Goal: Task Accomplishment & Management: Complete application form

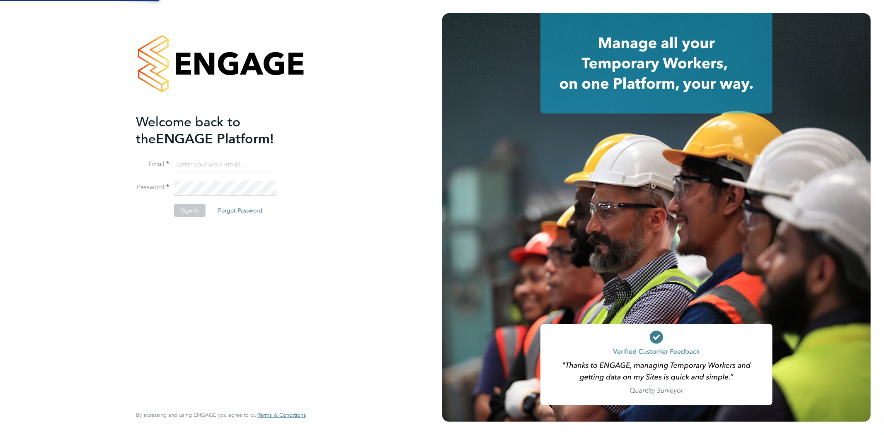
type input "seddon@psrsolutions.co.uk"
click at [186, 210] on button "Sign In" at bounding box center [189, 210] width 31 height 13
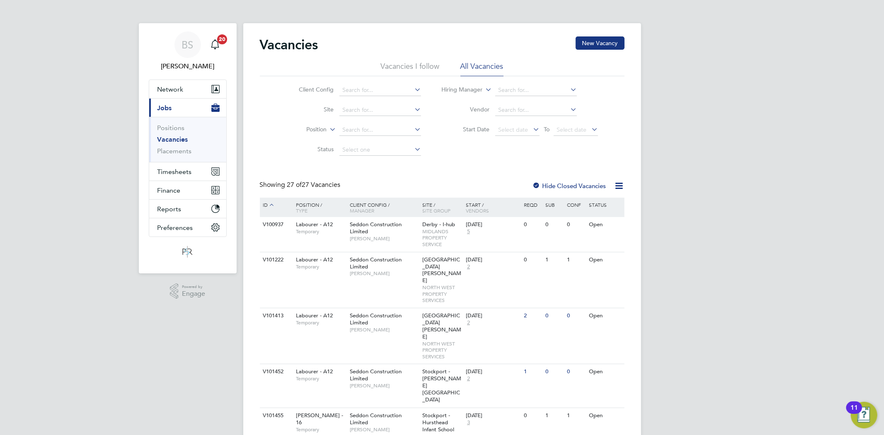
click at [173, 142] on link "Vacancies" at bounding box center [172, 139] width 31 height 8
click at [183, 139] on link "Vacancies" at bounding box center [172, 139] width 31 height 8
click at [359, 92] on input at bounding box center [380, 91] width 82 height 12
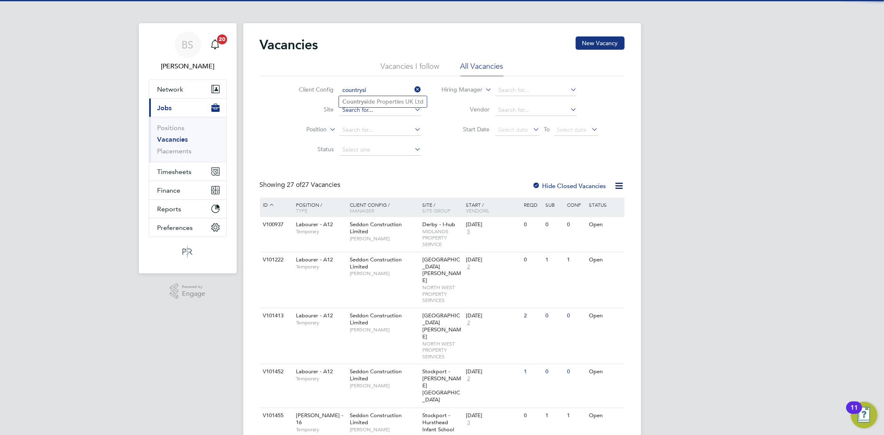
type input "countrysi"
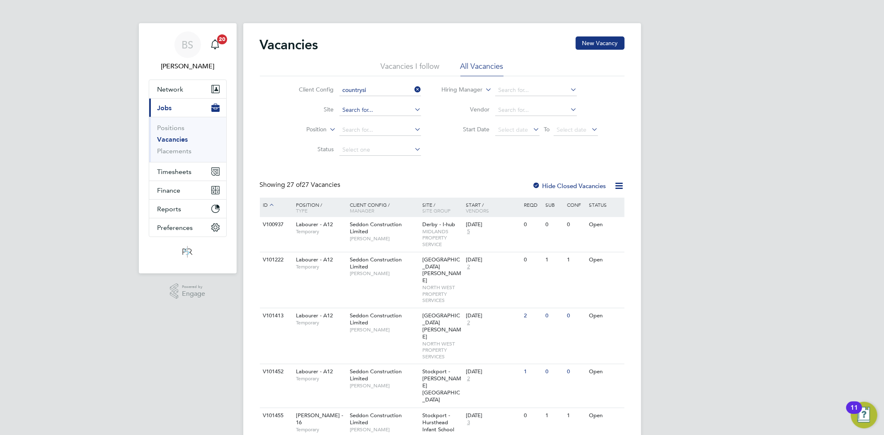
click at [349, 109] on input at bounding box center [380, 110] width 82 height 12
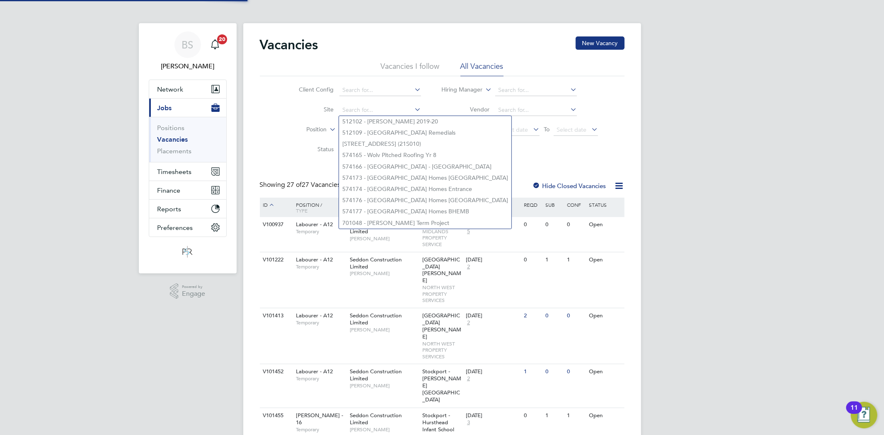
click at [350, 100] on li "Site" at bounding box center [353, 110] width 156 height 20
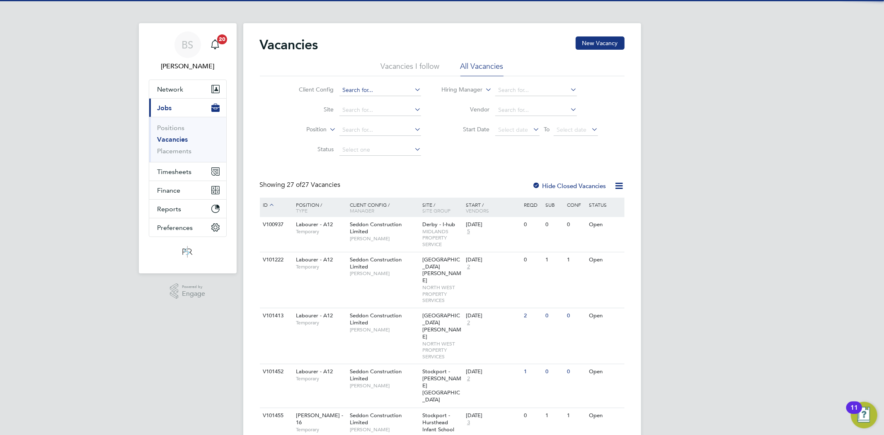
click at [347, 92] on input at bounding box center [380, 91] width 82 height 12
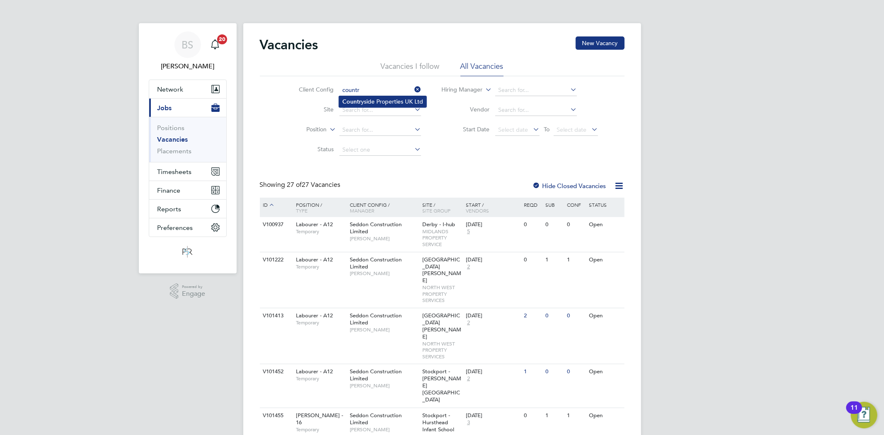
click at [354, 104] on b "Countr" at bounding box center [351, 101] width 19 height 7
type input "Countryside Properties UK Ltd"
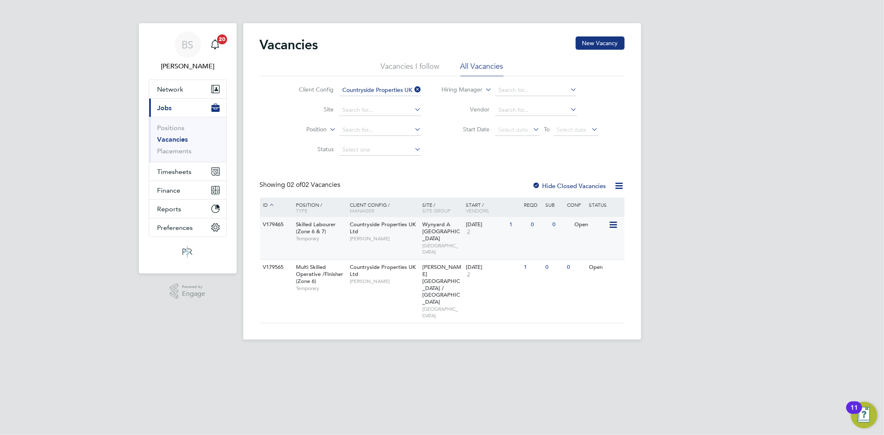
click at [399, 239] on span "[PERSON_NAME]" at bounding box center [384, 238] width 68 height 7
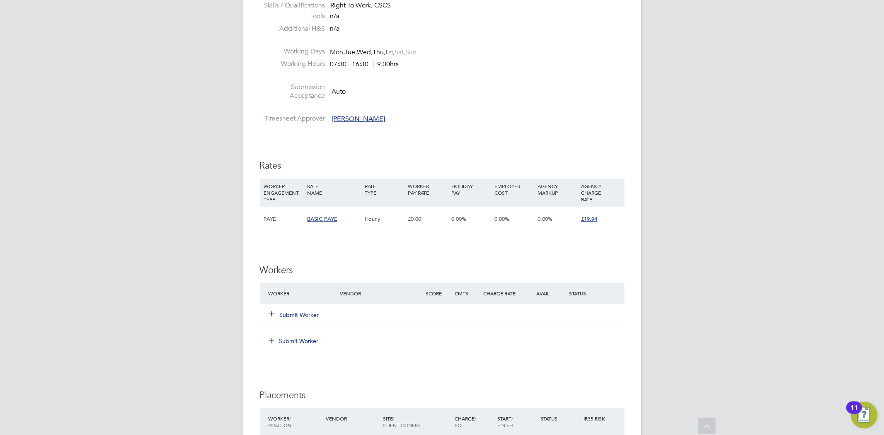
scroll to position [414, 0]
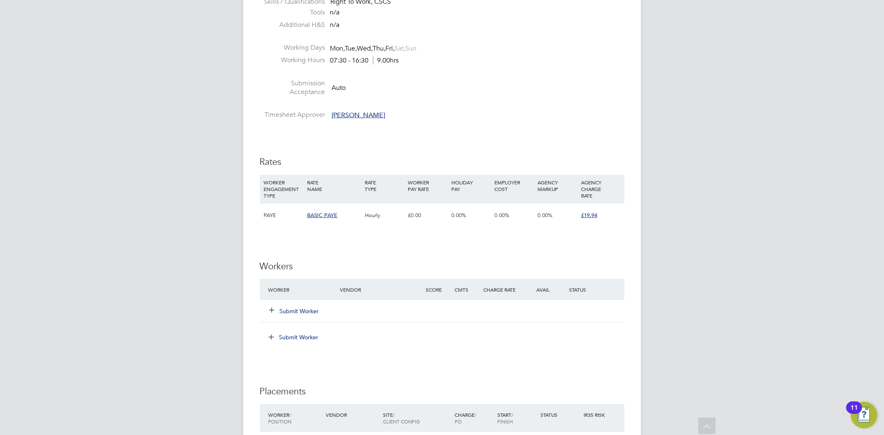
click at [313, 309] on button "Submit Worker" at bounding box center [295, 311] width 50 height 8
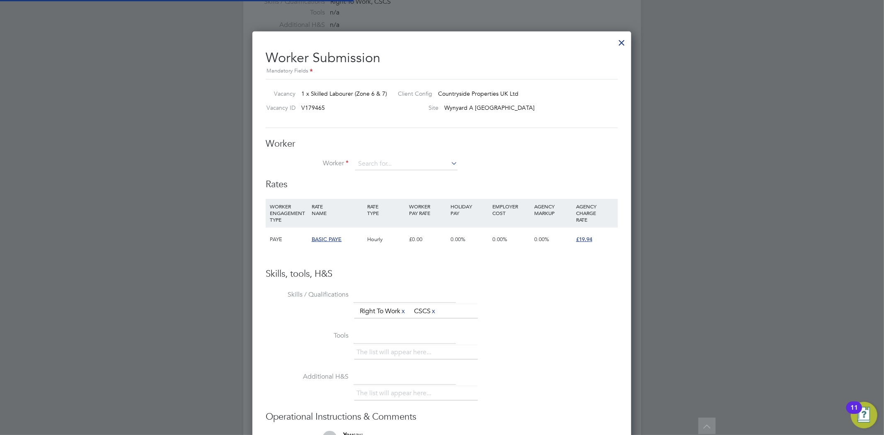
scroll to position [503, 379]
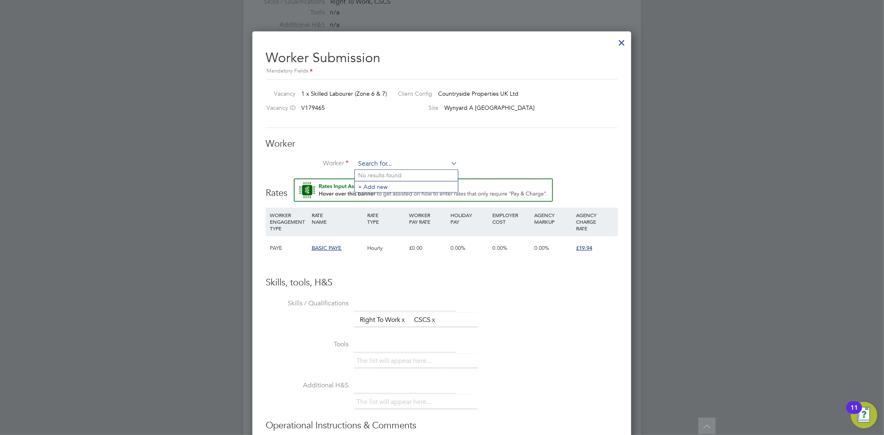
click at [371, 162] on input at bounding box center [406, 164] width 102 height 12
click at [373, 188] on li "+ Add new" at bounding box center [406, 186] width 103 height 11
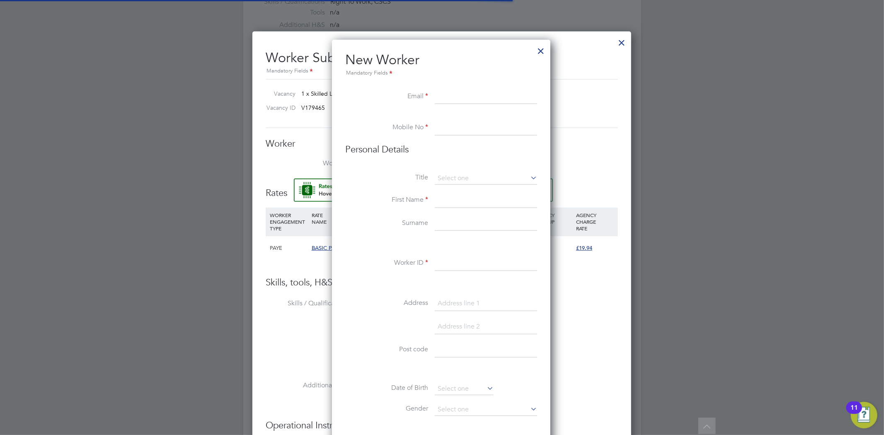
scroll to position [704, 220]
paste input "[EMAIL_ADDRESS][DOMAIN_NAME]"
type input "[EMAIL_ADDRESS][DOMAIN_NAME]"
click at [457, 128] on input at bounding box center [486, 128] width 102 height 15
paste input "7712 471976"
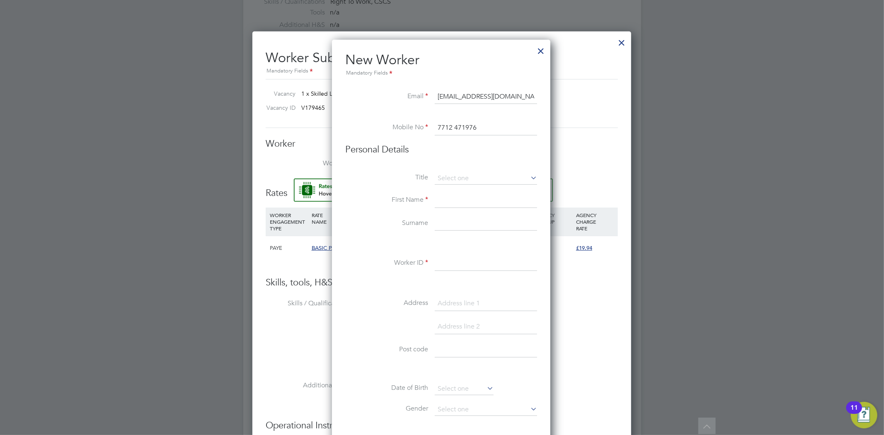
type input "7712 471976"
drag, startPoint x: 453, startPoint y: 184, endPoint x: 461, endPoint y: 176, distance: 12.3
click at [452, 184] on li "Title" at bounding box center [441, 182] width 192 height 21
click at [462, 173] on input at bounding box center [486, 178] width 102 height 12
click at [462, 188] on li "Mr" at bounding box center [485, 189] width 103 height 11
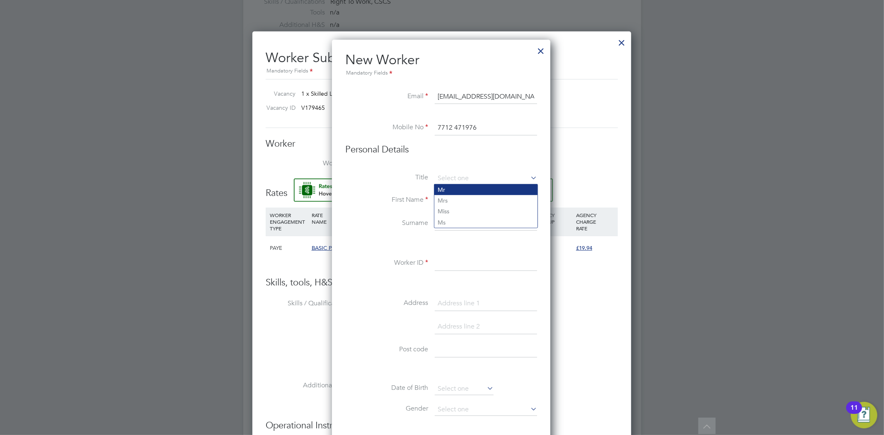
type input "Mr"
click at [459, 195] on input at bounding box center [486, 200] width 102 height 15
type input "[PERSON_NAME]"
click at [461, 259] on input at bounding box center [486, 263] width 102 height 15
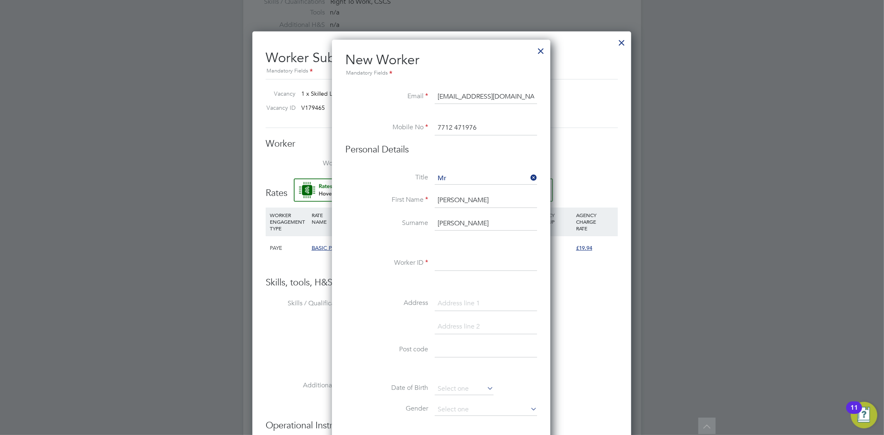
paste input "1247185"
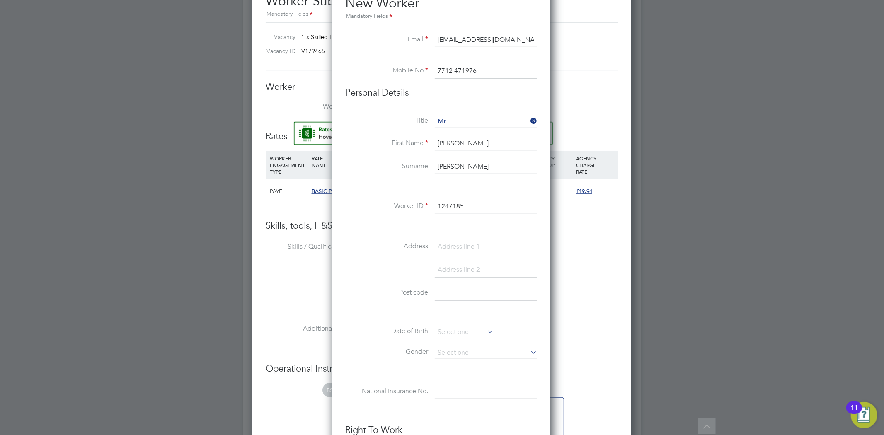
scroll to position [552, 0]
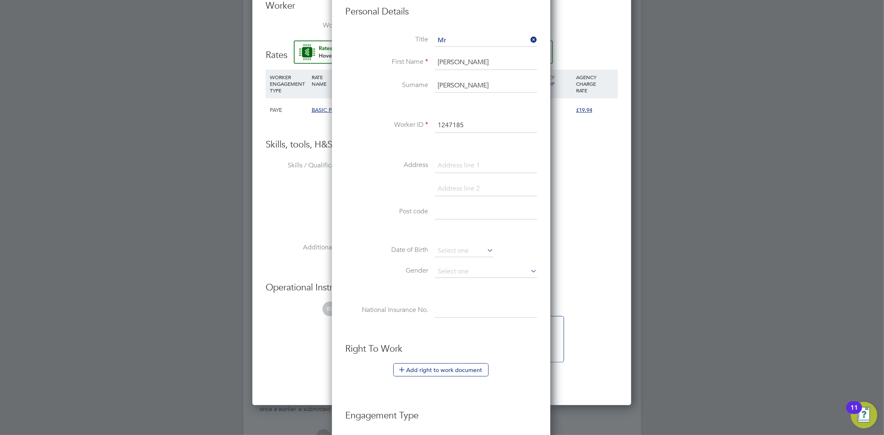
type input "1247185"
click at [454, 249] on input at bounding box center [464, 251] width 59 height 12
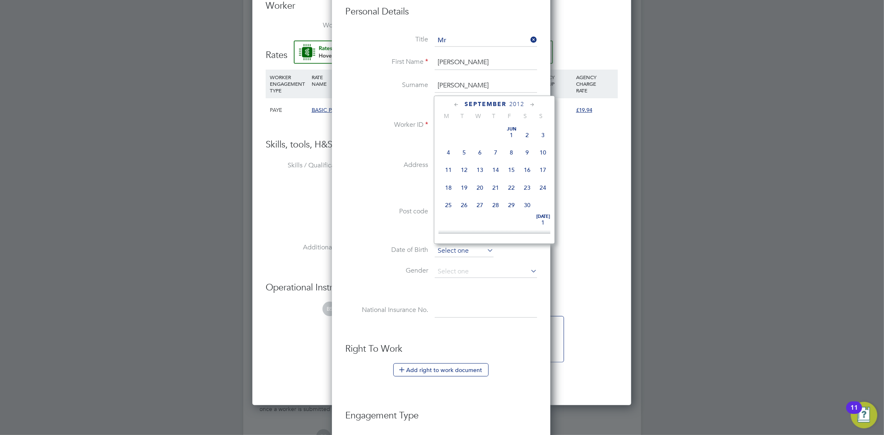
scroll to position [249, 0]
click at [377, 249] on label "Date of Birth" at bounding box center [386, 250] width 83 height 9
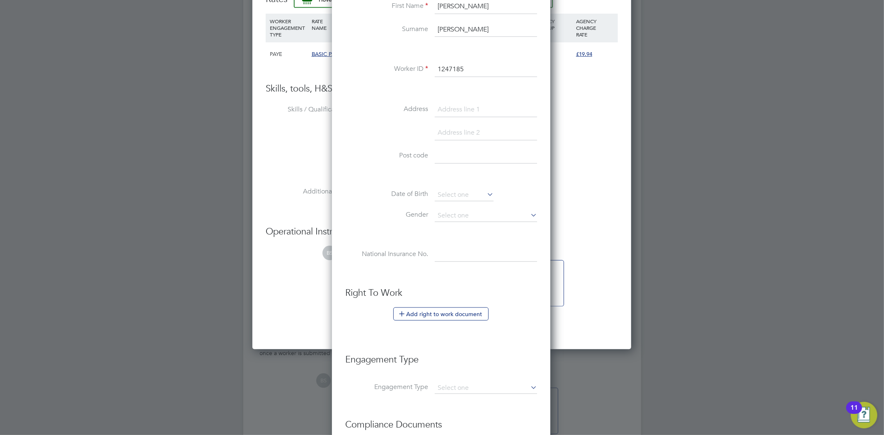
scroll to position [690, 0]
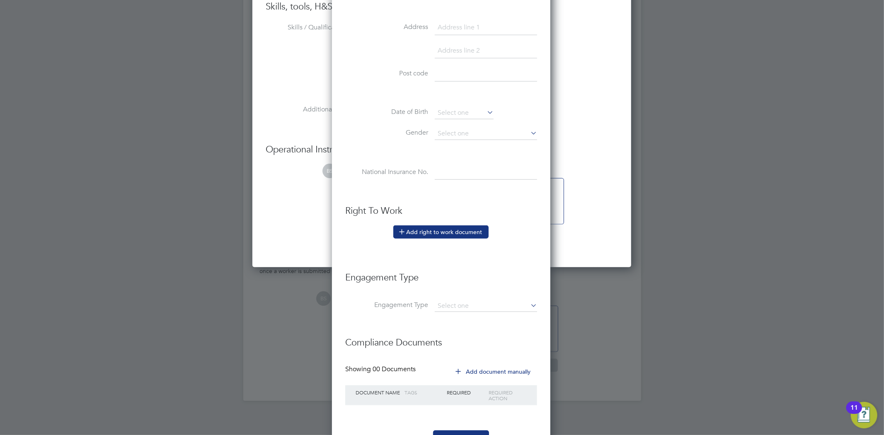
click at [446, 228] on button "Add right to work document" at bounding box center [440, 231] width 95 height 13
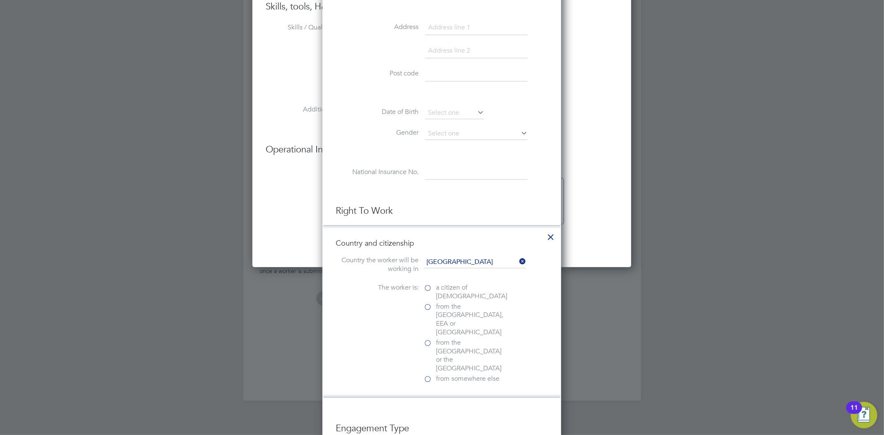
scroll to position [4, 4]
click at [441, 287] on span "a citizen of [DEMOGRAPHIC_DATA]" at bounding box center [471, 291] width 71 height 17
click at [0, 0] on input "a citizen of [DEMOGRAPHIC_DATA]" at bounding box center [0, 0] width 0 height 0
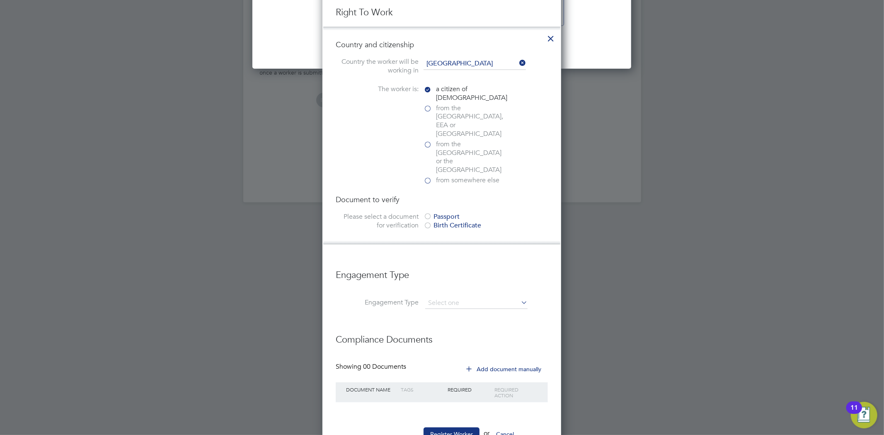
click at [452, 213] on div "Passport" at bounding box center [485, 217] width 124 height 9
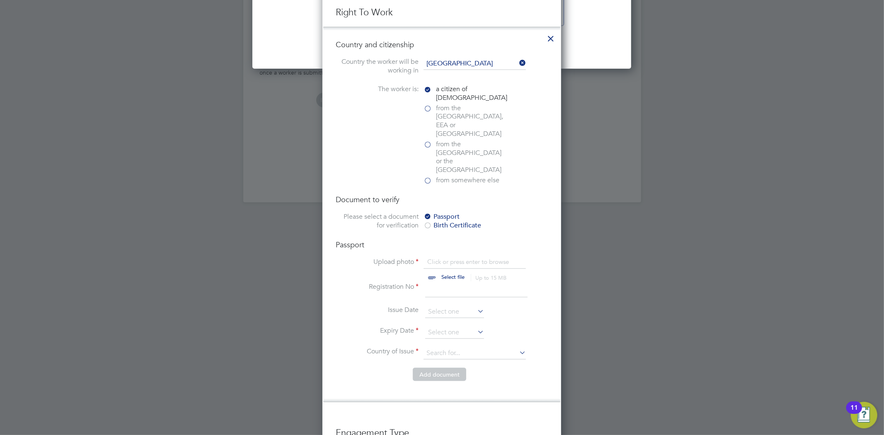
click at [448, 258] on input "file" at bounding box center [461, 270] width 130 height 25
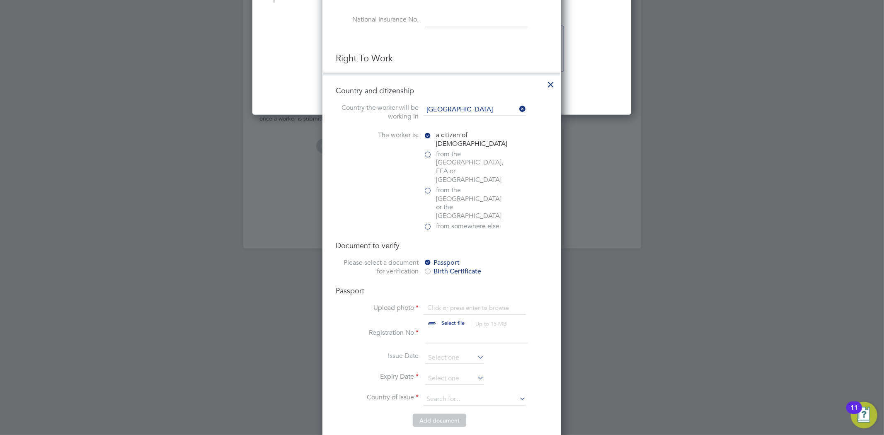
click at [444, 304] on input "file" at bounding box center [461, 316] width 130 height 25
type input "C:\fakepath\Signed-RTW-Template---[PERSON_NAME]-.pdf"
click at [431, 328] on input at bounding box center [476, 335] width 102 height 15
click at [450, 328] on input at bounding box center [476, 335] width 102 height 15
type input "556261505"
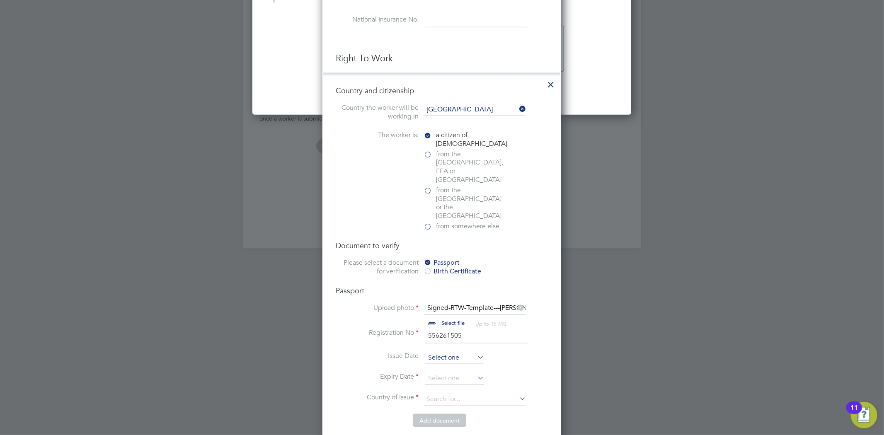
click at [450, 352] on input at bounding box center [454, 358] width 59 height 12
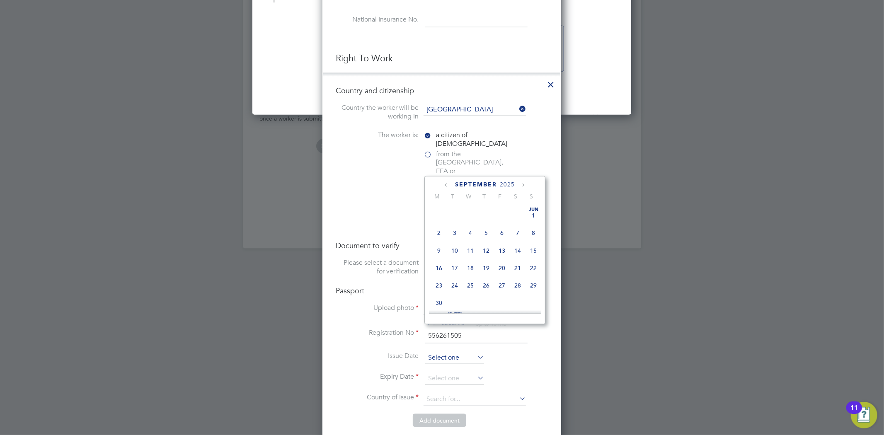
scroll to position [249, 0]
click at [504, 184] on span "2025" at bounding box center [507, 184] width 15 height 7
click at [442, 246] on span "2018" at bounding box center [439, 244] width 16 height 16
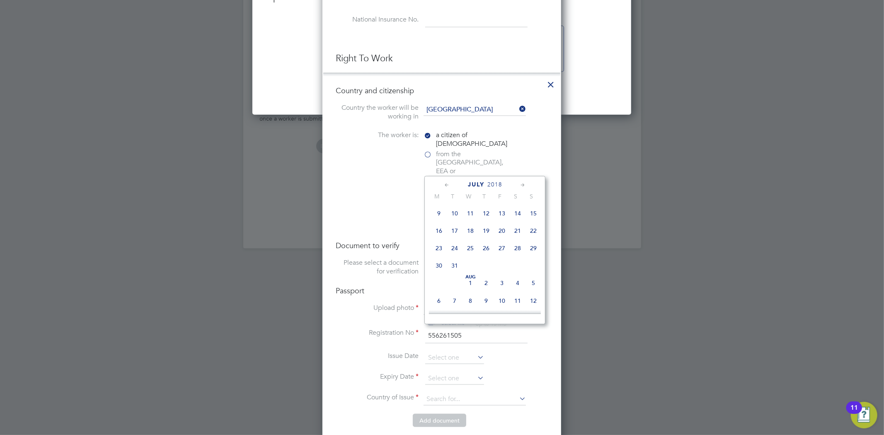
click at [487, 251] on span "26" at bounding box center [486, 248] width 16 height 16
type input "[DATE]"
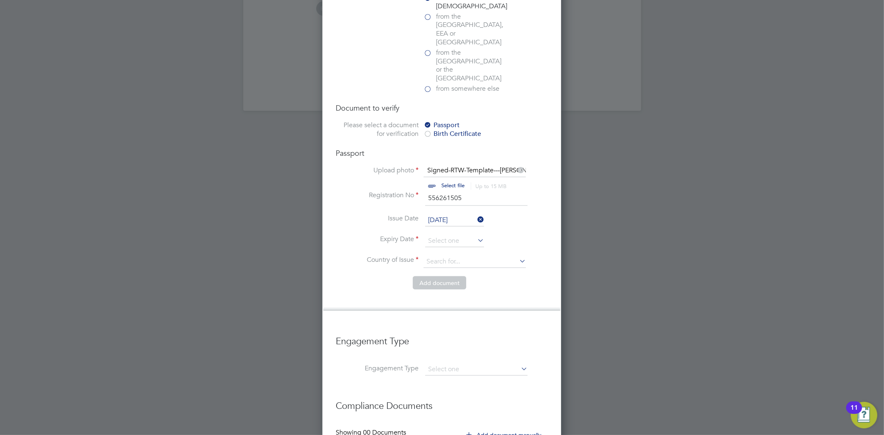
scroll to position [981, 0]
click at [446, 234] on input at bounding box center [454, 240] width 59 height 12
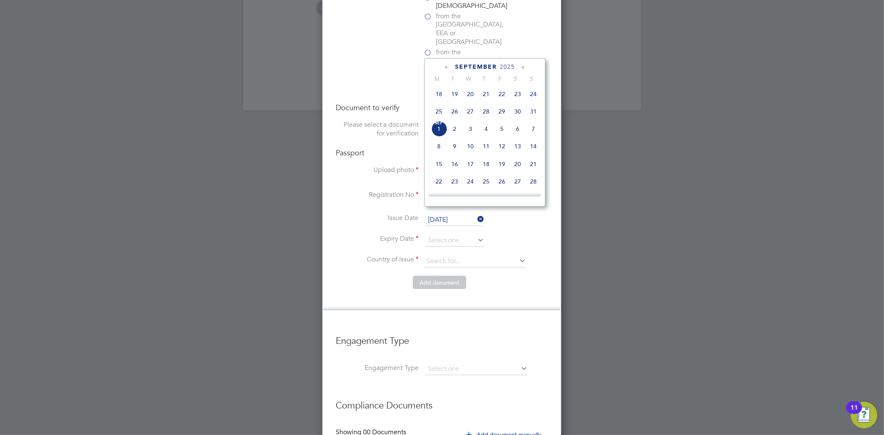
click at [507, 68] on span "2025" at bounding box center [507, 66] width 15 height 7
click at [489, 143] on span "2028" at bounding box center [486, 143] width 16 height 16
click at [467, 131] on span "26" at bounding box center [470, 131] width 16 height 16
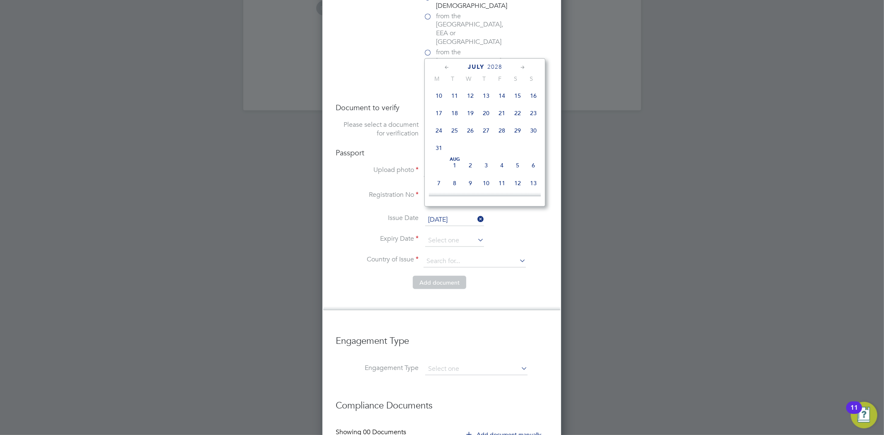
type input "[DATE]"
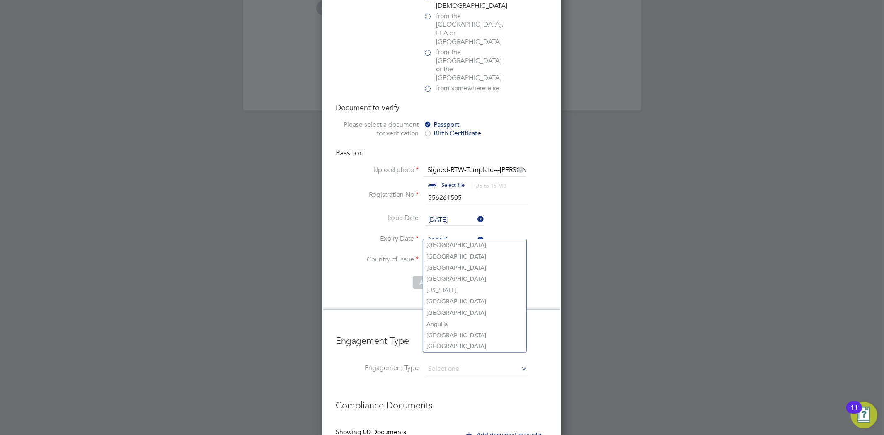
click at [456, 255] on input at bounding box center [474, 261] width 102 height 12
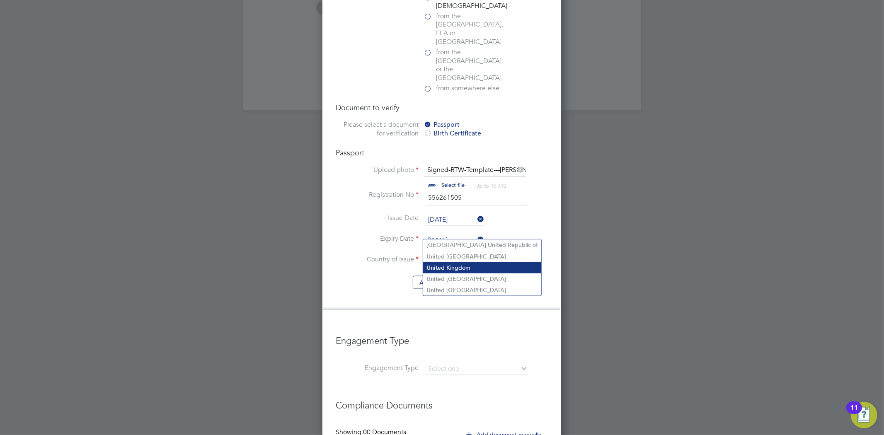
click at [451, 265] on li "Unit ed Kingdom" at bounding box center [482, 267] width 118 height 11
type input "[GEOGRAPHIC_DATA]"
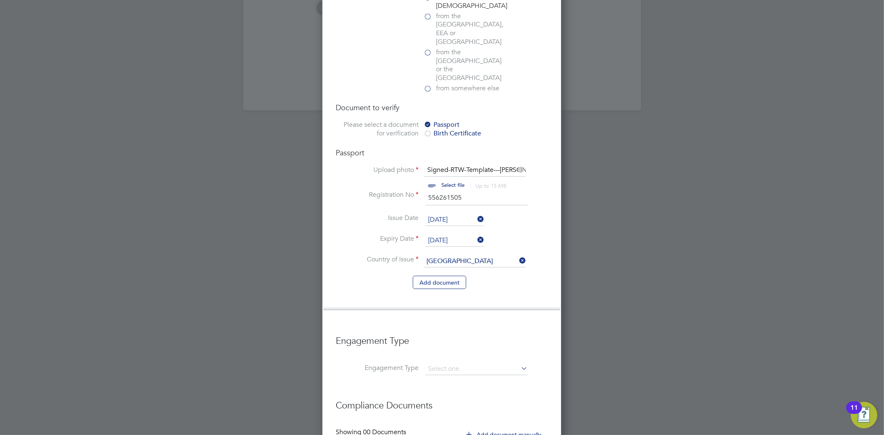
click at [444, 255] on li "Country of Issue [GEOGRAPHIC_DATA]" at bounding box center [442, 265] width 212 height 21
click at [451, 276] on button "Add document" at bounding box center [439, 282] width 53 height 13
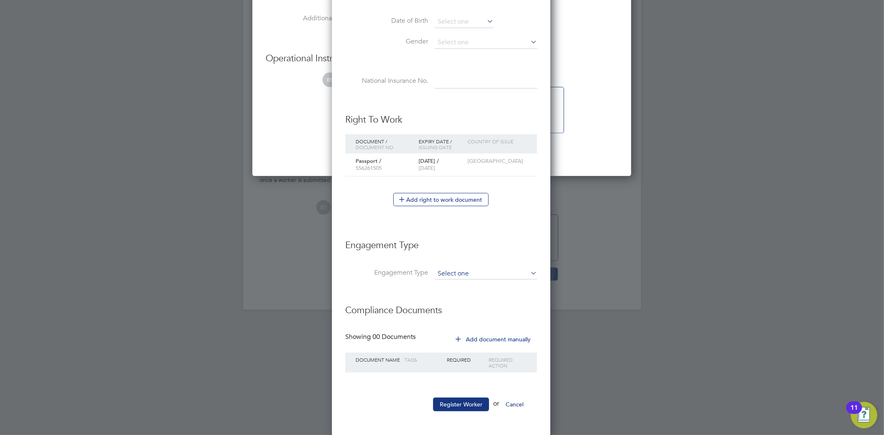
click at [447, 271] on input at bounding box center [486, 274] width 102 height 12
click at [455, 311] on li "Self-employed" at bounding box center [485, 308] width 103 height 12
type input "Self-employed"
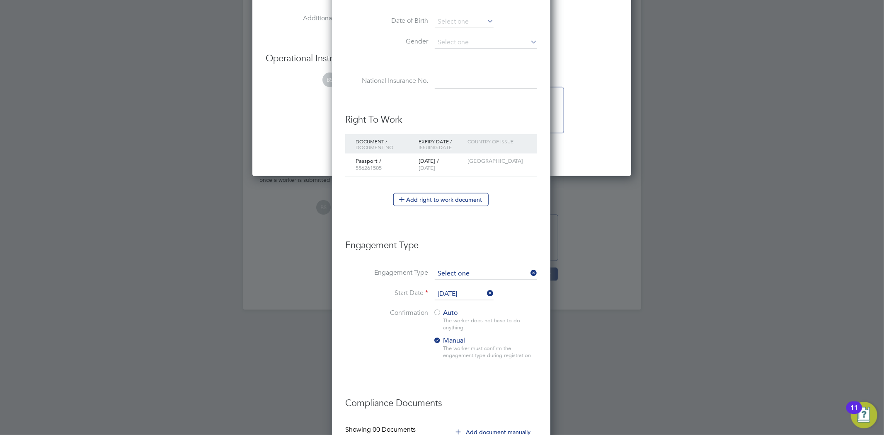
click at [449, 275] on input at bounding box center [486, 274] width 102 height 12
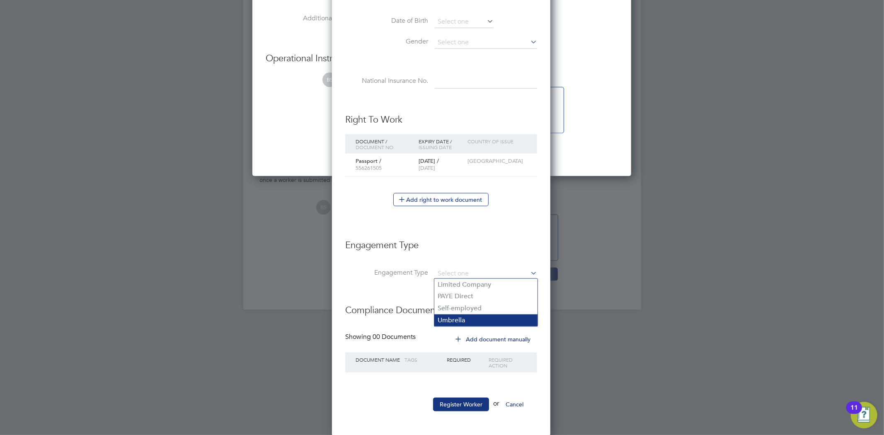
click at [454, 322] on li "Umbrella" at bounding box center [485, 320] width 103 height 12
type input "Umbrella"
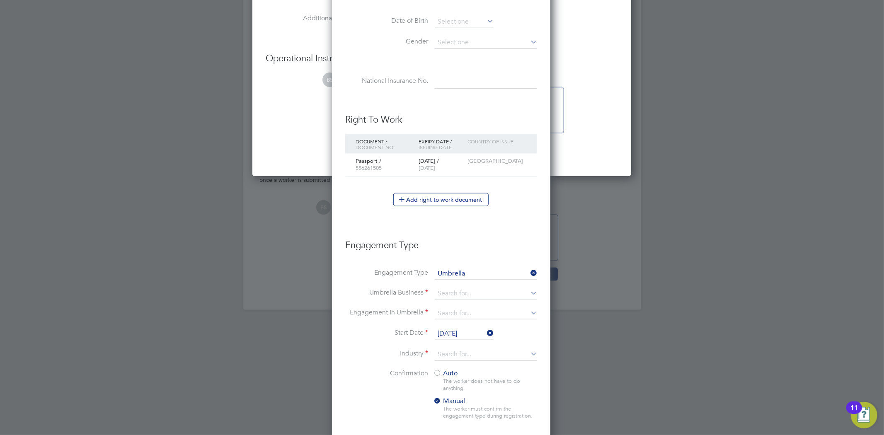
scroll to position [915, 220]
click at [443, 292] on input at bounding box center [486, 294] width 102 height 12
click at [463, 288] on input at bounding box center [486, 294] width 102 height 12
click at [462, 303] on li "Orbi tal Payroll Group Limited" at bounding box center [485, 305] width 103 height 12
type input "Orbital Payroll Group Limited"
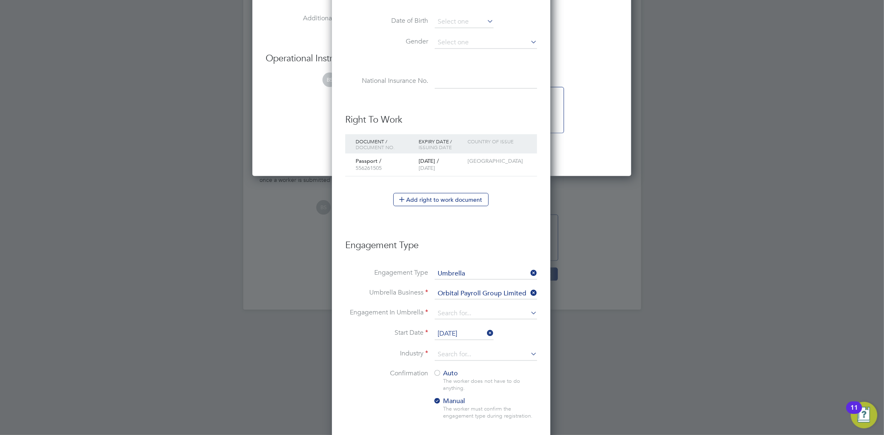
click at [462, 310] on input at bounding box center [486, 314] width 102 height 12
click at [471, 371] on li "PAYE Umbrella" at bounding box center [485, 372] width 103 height 12
type input "PAYE Umbrella"
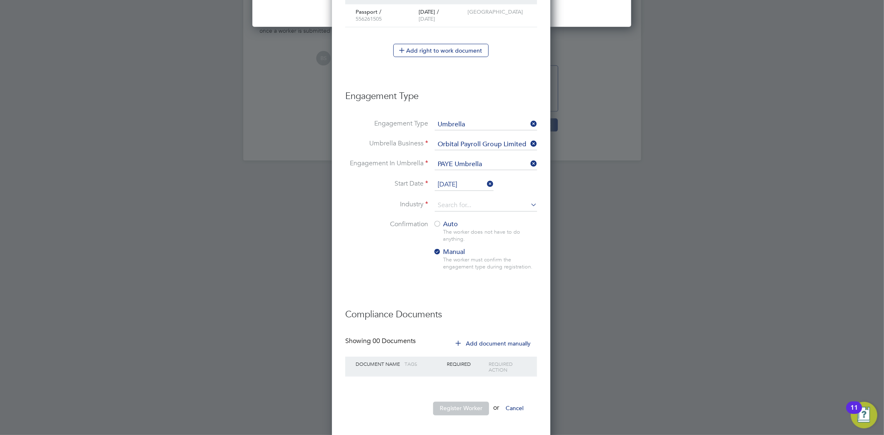
scroll to position [934, 0]
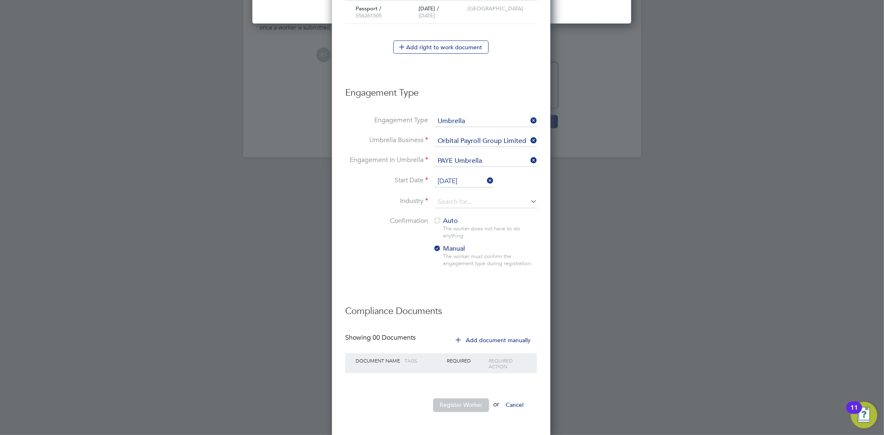
click at [433, 217] on div at bounding box center [437, 221] width 8 height 8
click at [478, 200] on input at bounding box center [486, 202] width 102 height 12
click at [482, 207] on li "Cons truction" at bounding box center [485, 212] width 103 height 11
type input "Construction"
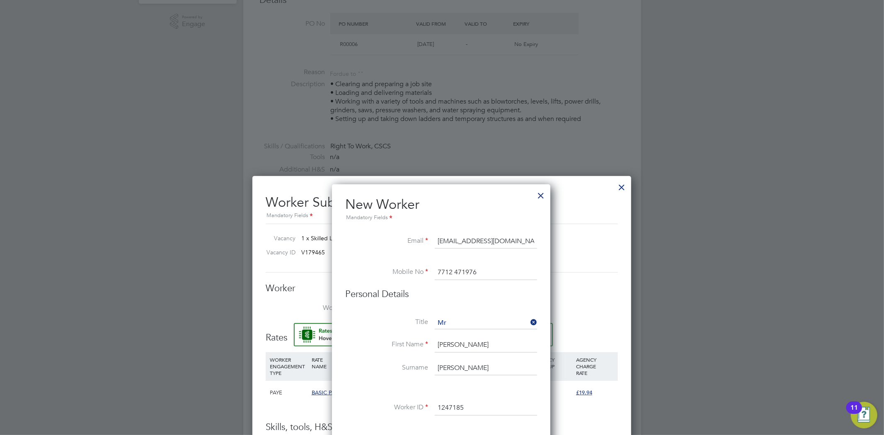
scroll to position [414, 0]
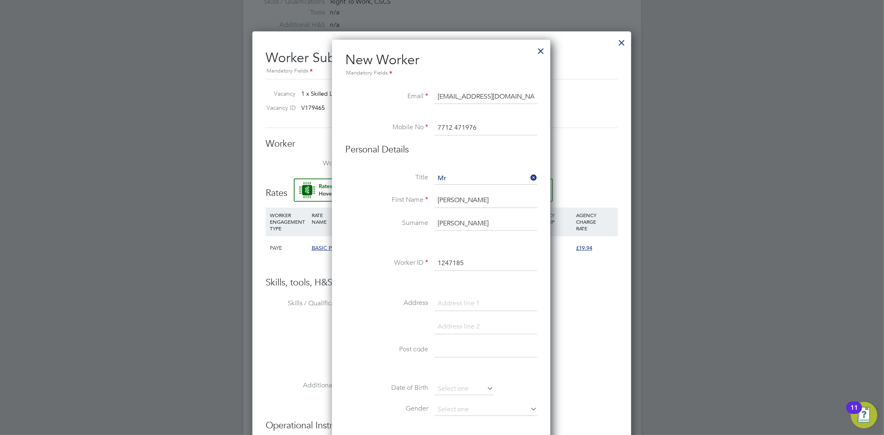
click at [456, 295] on div "Title Mr First Name [PERSON_NAME] [PERSON_NAME] Worker ID 1247185 Address Post …" at bounding box center [441, 322] width 192 height 301
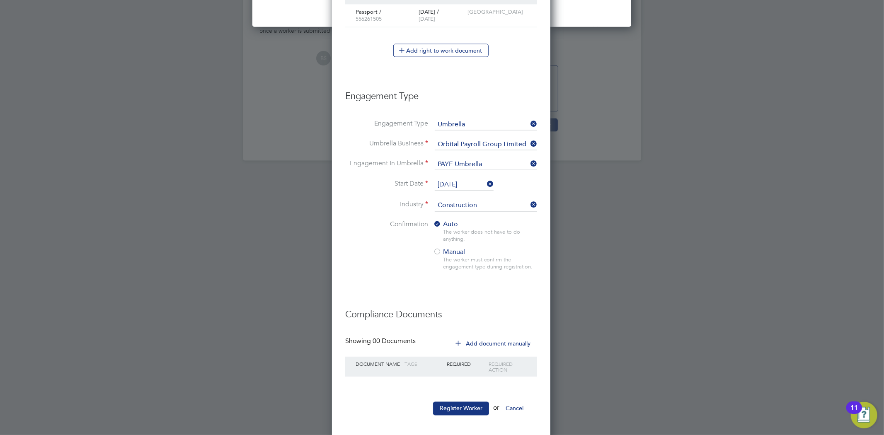
scroll to position [934, 0]
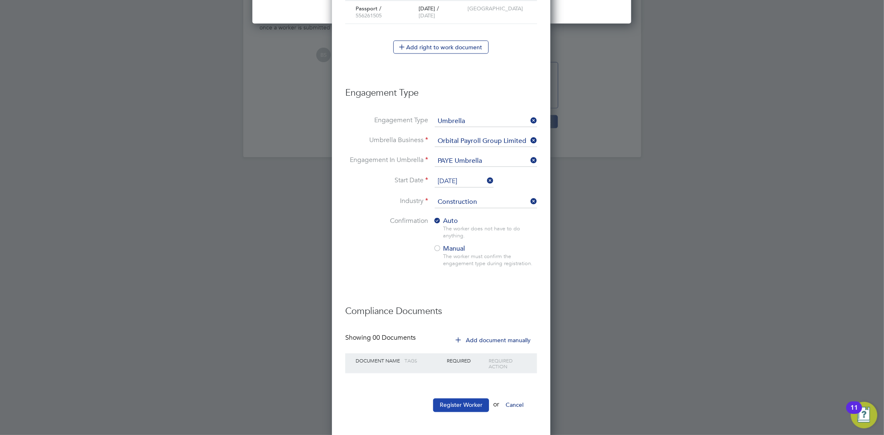
click at [459, 408] on button "Register Worker" at bounding box center [461, 405] width 56 height 13
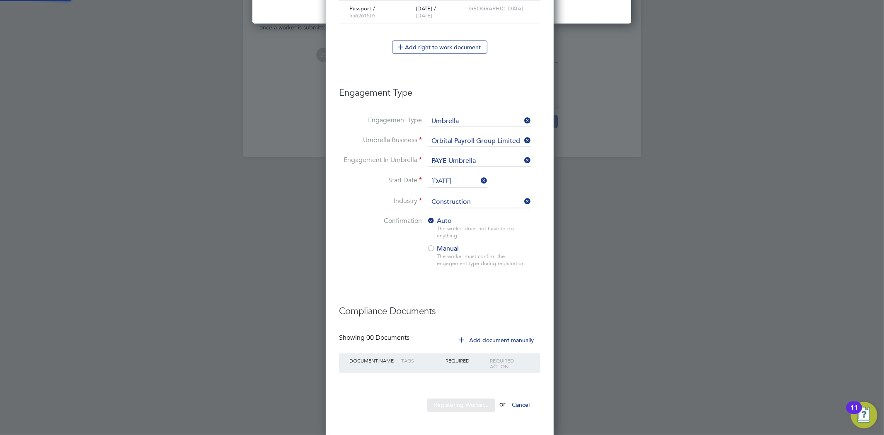
scroll to position [0, 0]
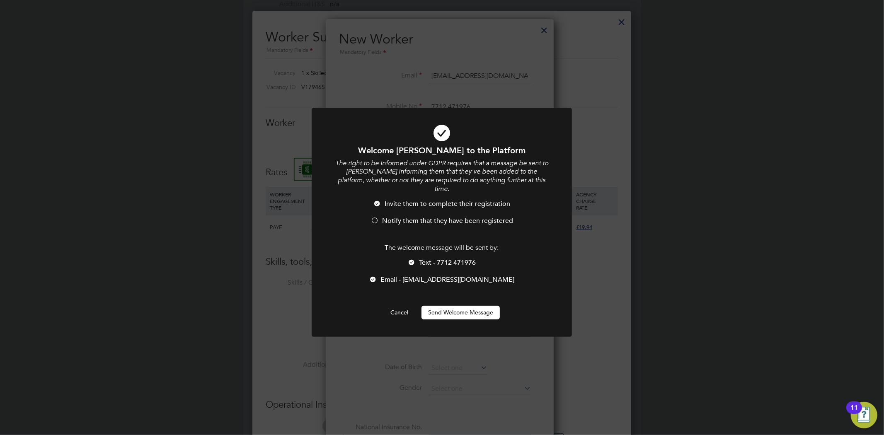
click at [453, 306] on button "Send Welcome Message" at bounding box center [460, 312] width 78 height 13
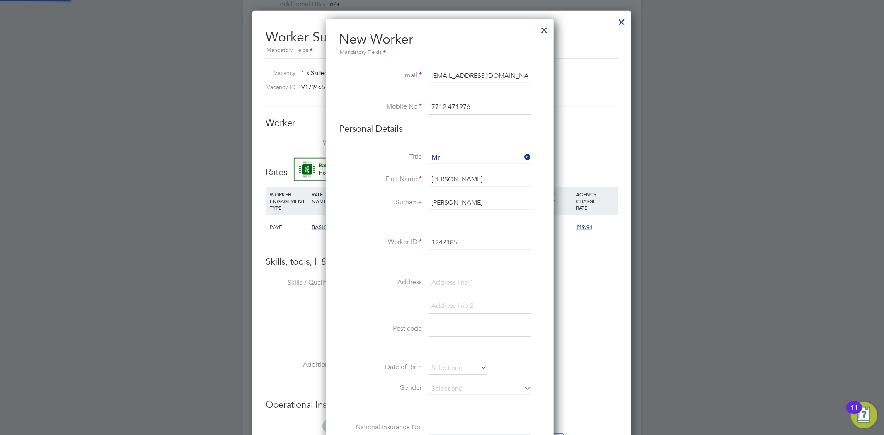
type input "[PERSON_NAME] (1247185)"
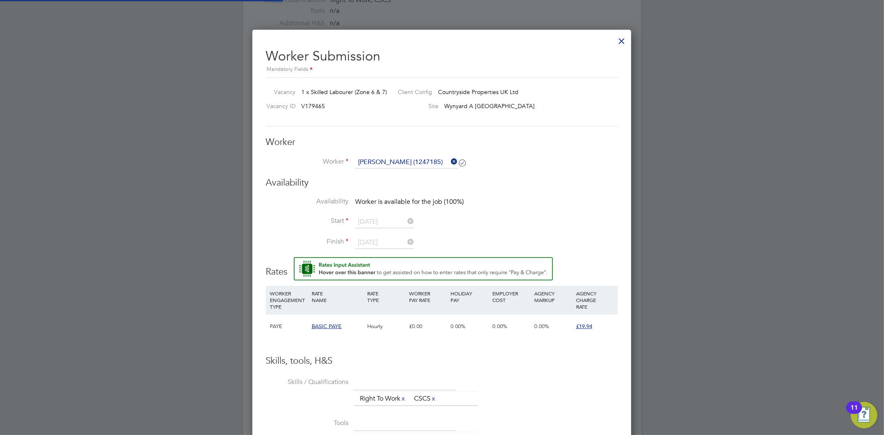
scroll to position [414, 0]
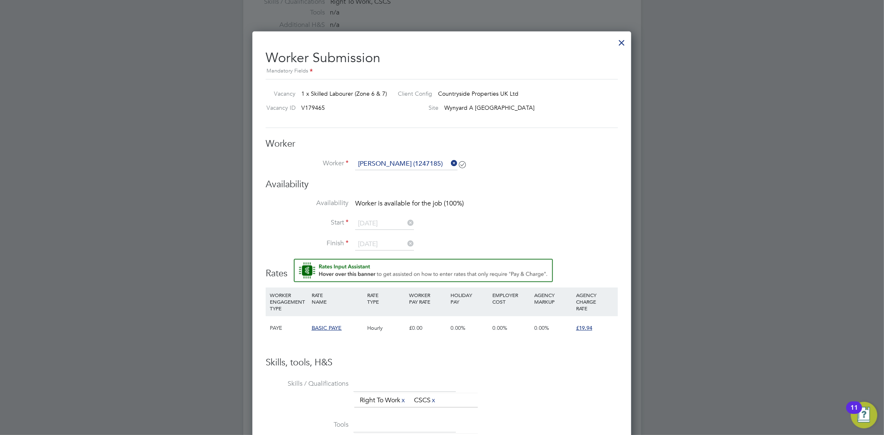
click at [449, 162] on icon at bounding box center [449, 163] width 0 height 12
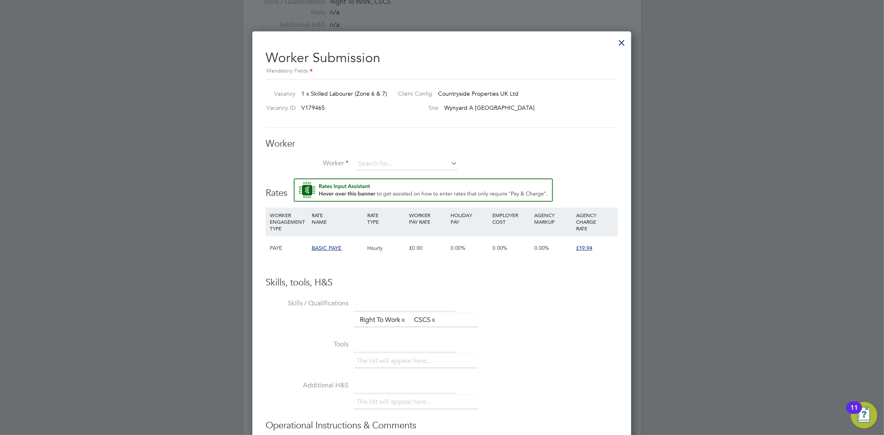
click at [432, 155] on div "Worker Worker Worker Engagement Type" at bounding box center [442, 158] width 352 height 41
click at [430, 159] on input at bounding box center [406, 164] width 102 height 12
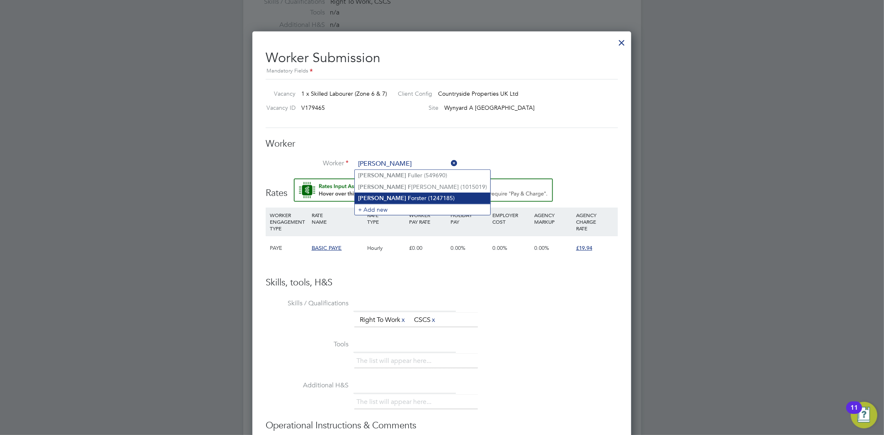
click at [402, 195] on li "[PERSON_NAME] (1247185)" at bounding box center [422, 198] width 135 height 11
type input "[PERSON_NAME] (1247185)"
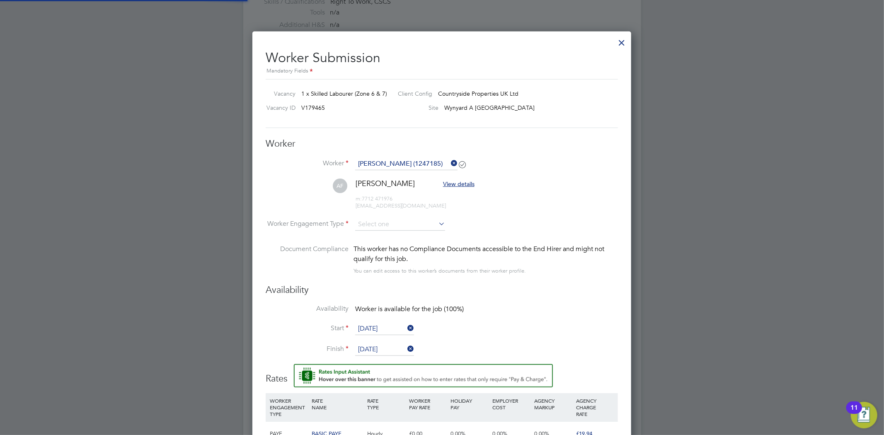
scroll to position [696, 379]
click at [376, 217] on li "AF [PERSON_NAME] View details m: 7712 471976 [EMAIL_ADDRESS][DOMAIN_NAME]" at bounding box center [442, 198] width 352 height 39
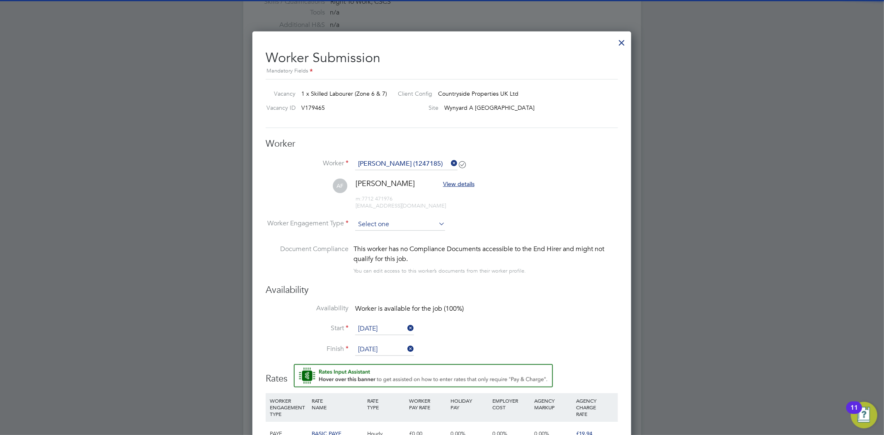
click at [376, 222] on input at bounding box center [400, 224] width 90 height 12
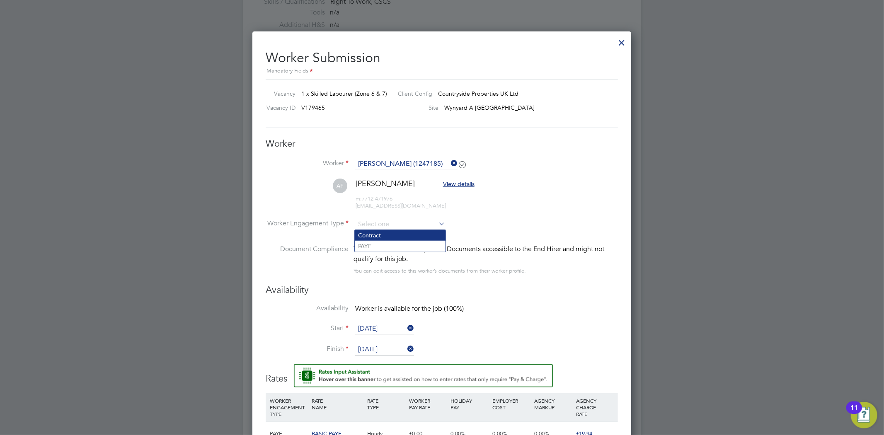
click at [376, 235] on li "Contract" at bounding box center [400, 235] width 91 height 11
type input "Contract"
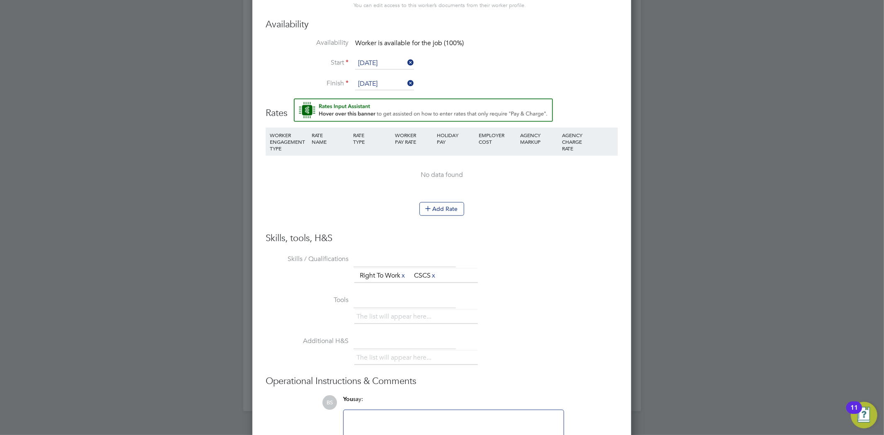
scroll to position [690, 0]
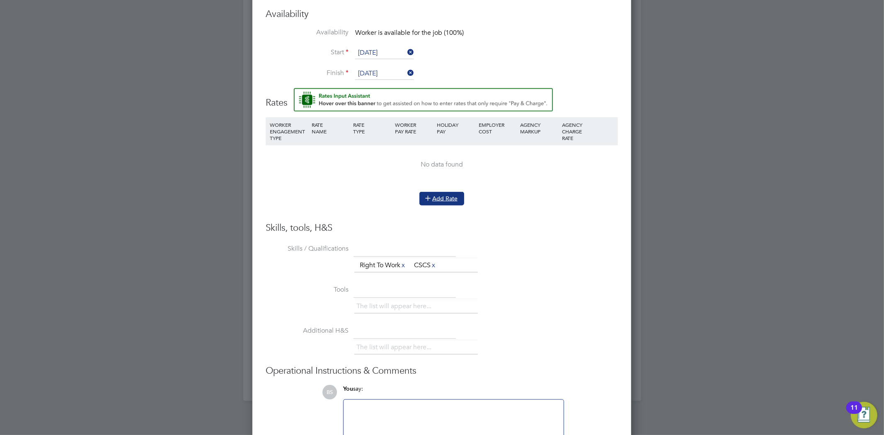
click at [431, 195] on icon at bounding box center [428, 198] width 6 height 6
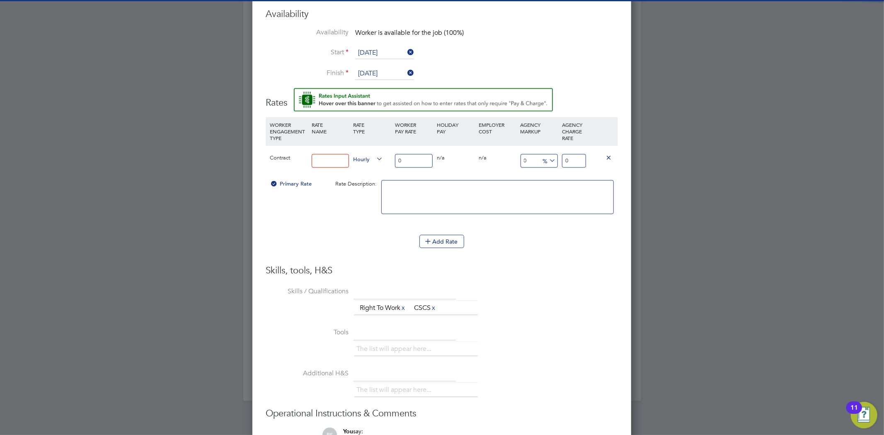
click at [333, 155] on input at bounding box center [331, 161] width 38 height 14
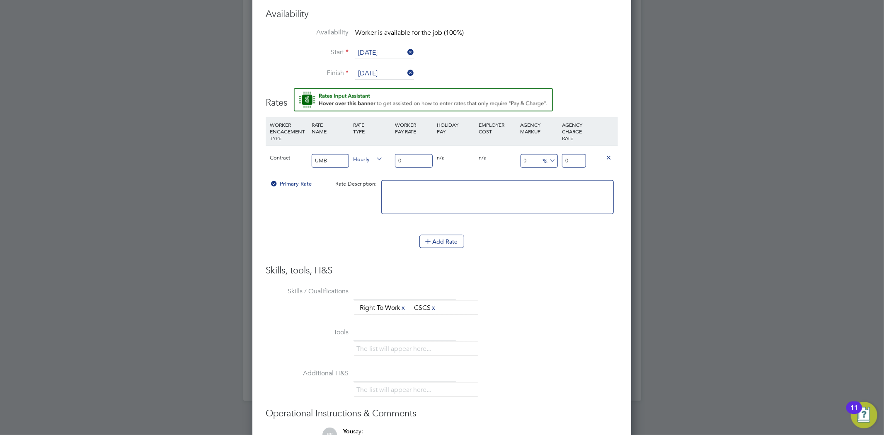
type input "UMB"
click at [426, 159] on input "0" at bounding box center [414, 161] width 38 height 14
type input "1"
type input "17"
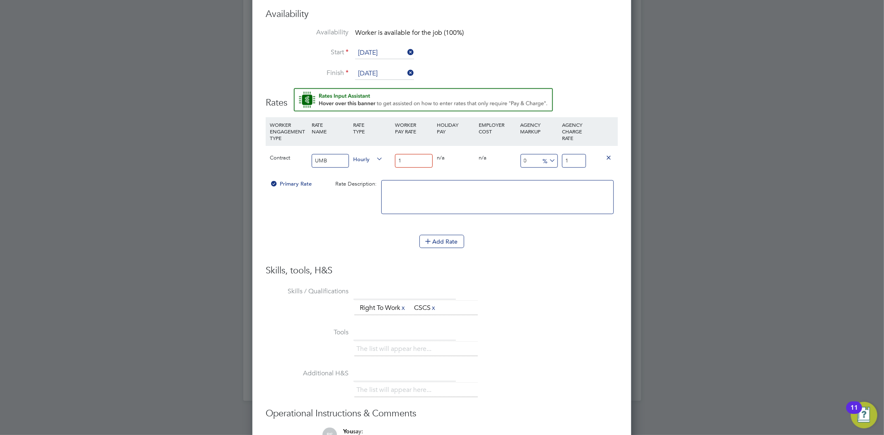
type input "17"
type input "172"
type input "1725"
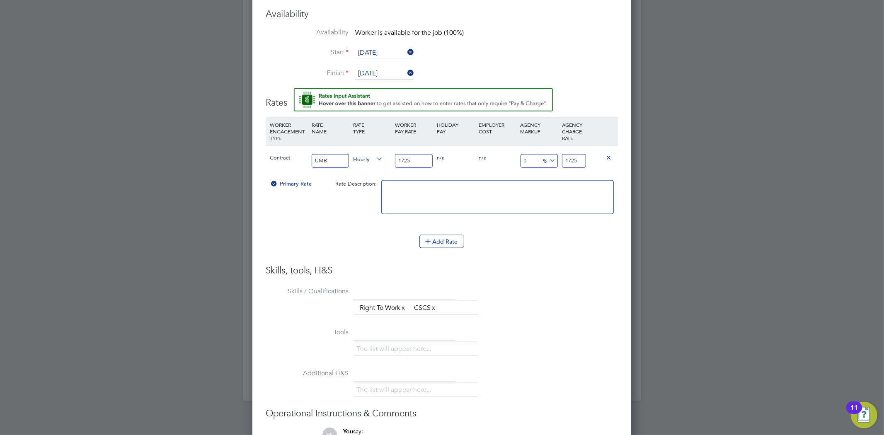
type input "172"
type input "17"
type input "17.2"
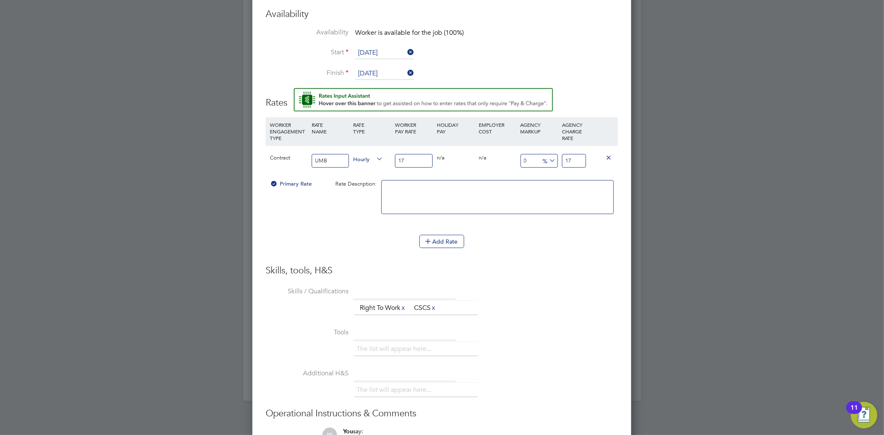
type input "17.2"
type input "17.25"
click at [578, 159] on input "17.25" at bounding box center [574, 161] width 24 height 14
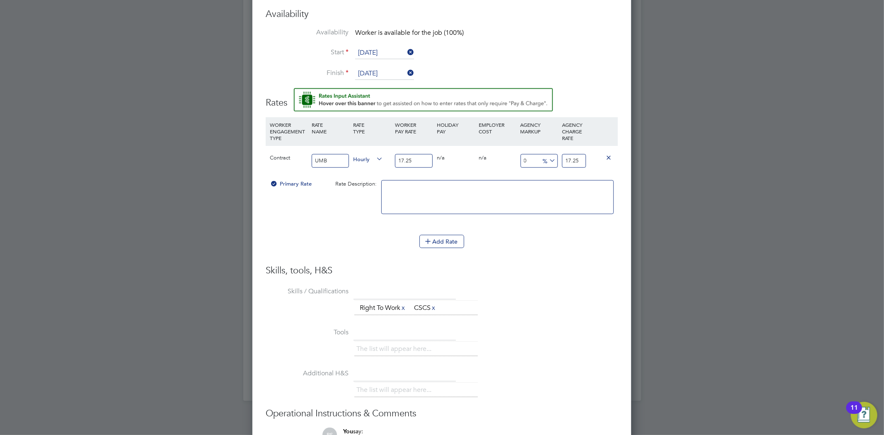
type input "-94.20289855072464"
type input "1"
type input "10.144927536231885"
type input "19"
type input "15.36231884057971"
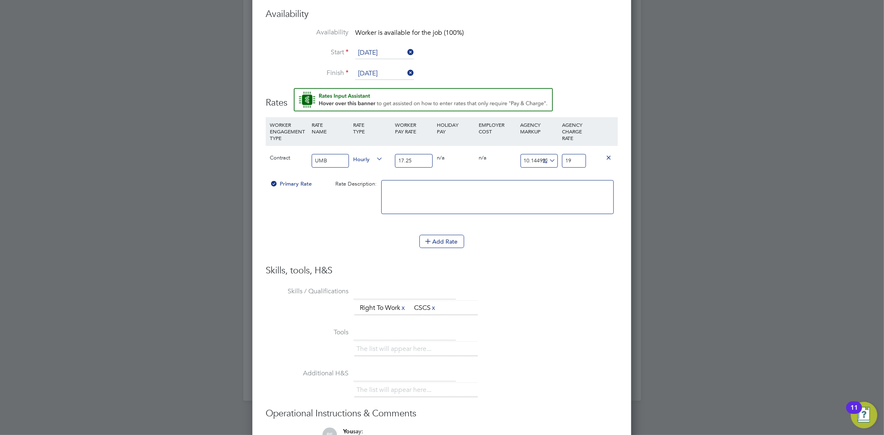
type input "19.9"
type input "15.594202898550725"
type input "19.94"
click at [486, 329] on li "Tools The list will appear here..." at bounding box center [442, 346] width 352 height 41
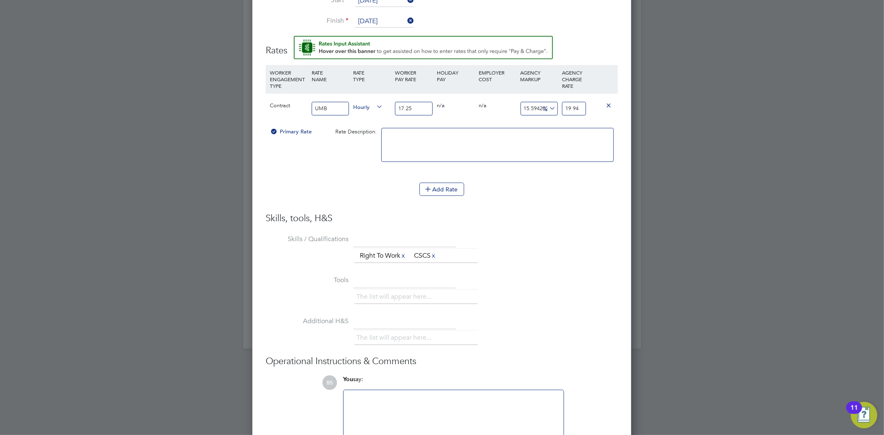
scroll to position [785, 0]
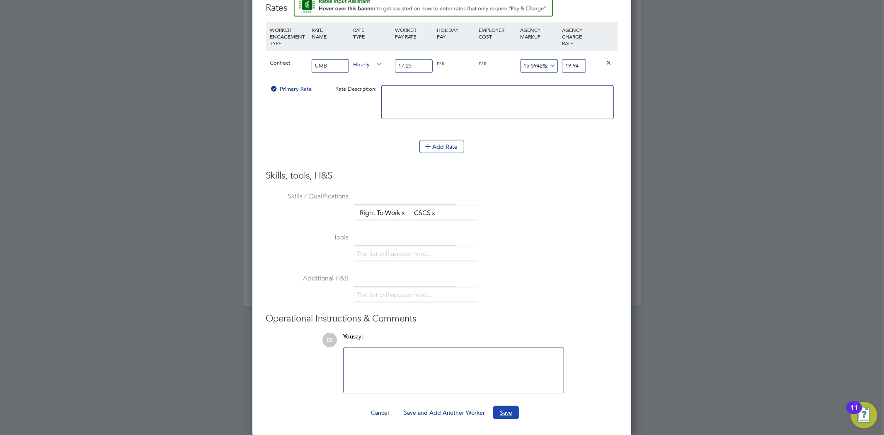
click at [510, 410] on button "Save" at bounding box center [506, 412] width 26 height 13
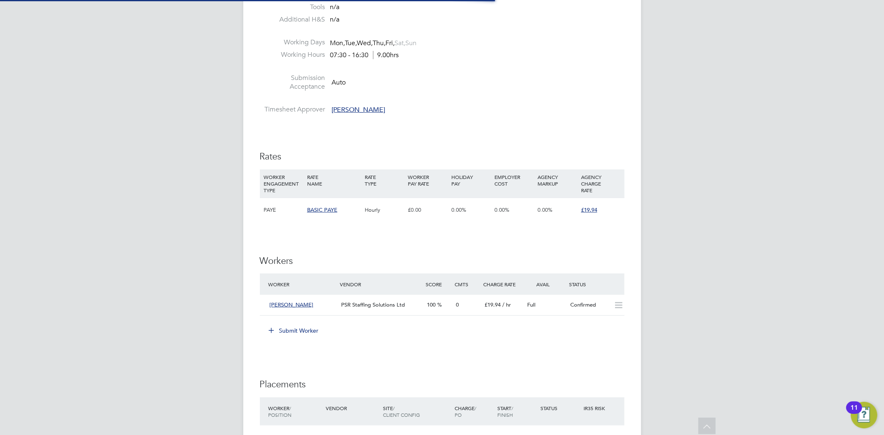
scroll to position [414, 0]
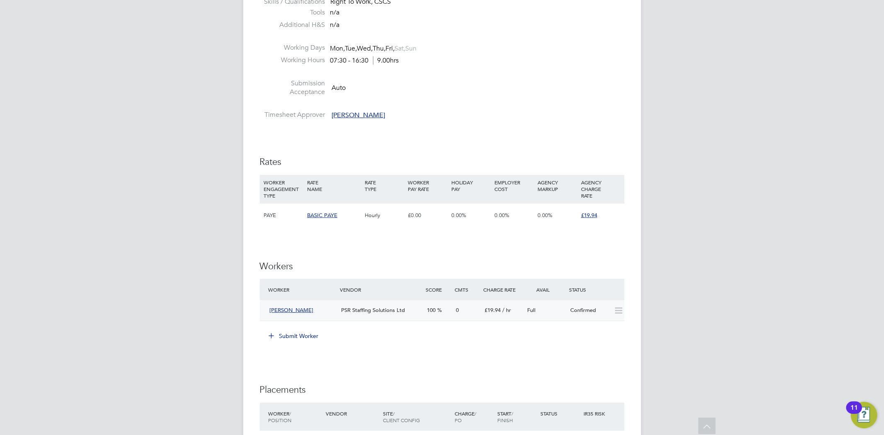
click at [468, 316] on div "0" at bounding box center [466, 311] width 29 height 14
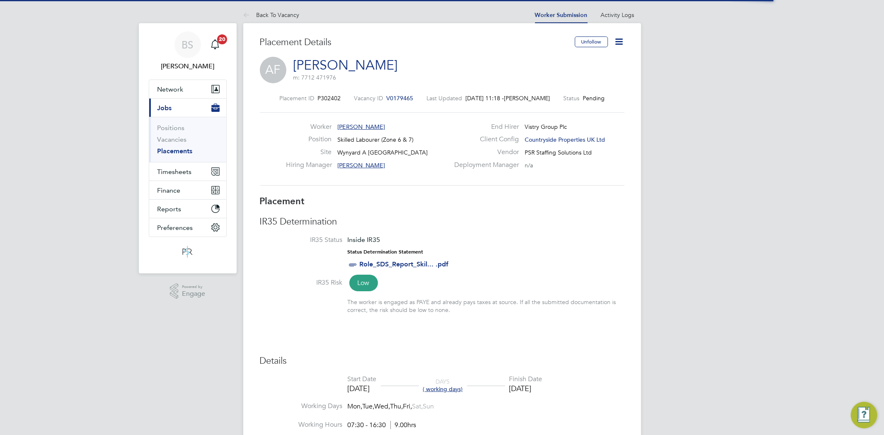
scroll to position [4, 4]
click at [620, 42] on icon at bounding box center [619, 41] width 10 height 10
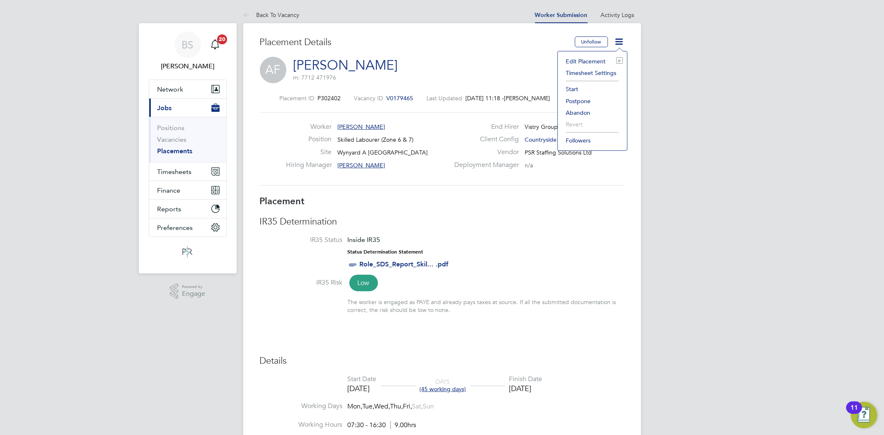
click at [573, 86] on li "Start" at bounding box center [592, 89] width 61 height 12
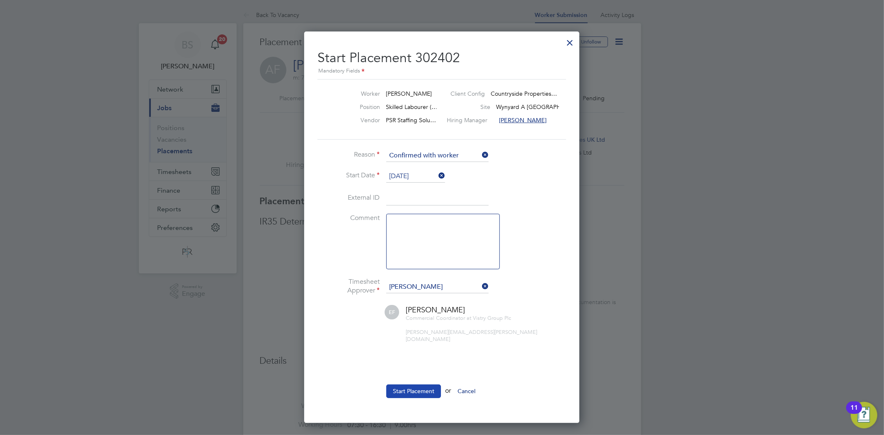
click at [411, 384] on button "Start Placement" at bounding box center [413, 390] width 55 height 13
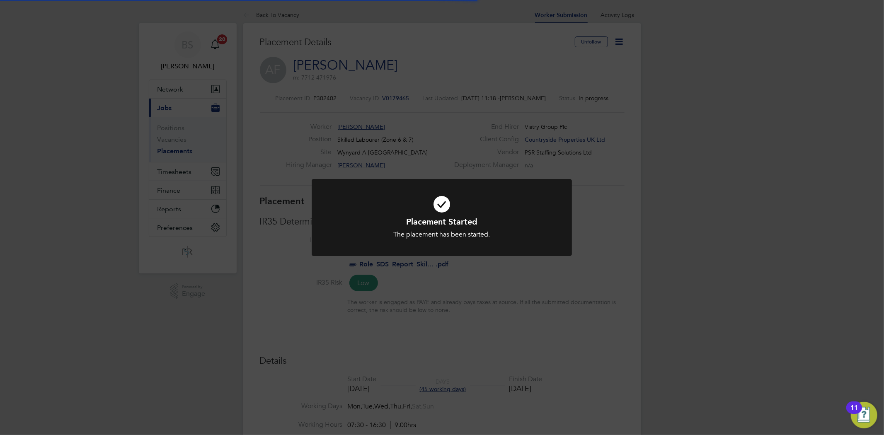
click at [403, 372] on div "Placement Started The placement has been started. Cancel Okay" at bounding box center [442, 217] width 884 height 435
